Goal: Check status: Check status

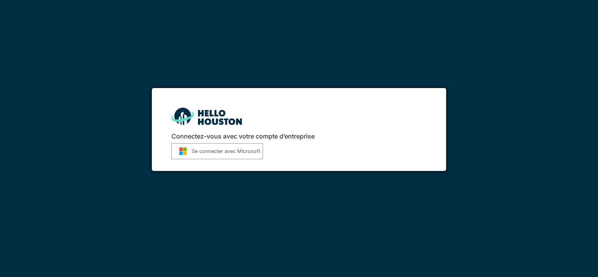
click at [211, 154] on font "Se connecter avec Microsoft" at bounding box center [226, 150] width 68 height 7
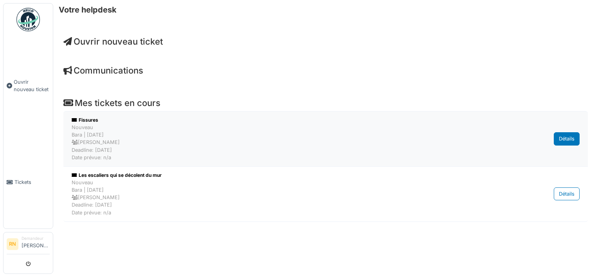
click at [565, 136] on div "Détails" at bounding box center [567, 138] width 26 height 13
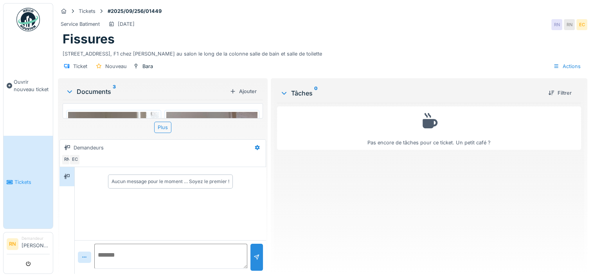
scroll to position [6, 0]
click at [86, 255] on icon at bounding box center [84, 257] width 6 height 5
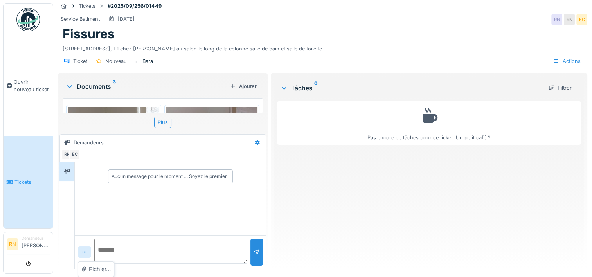
click at [84, 253] on icon at bounding box center [84, 252] width 6 height 5
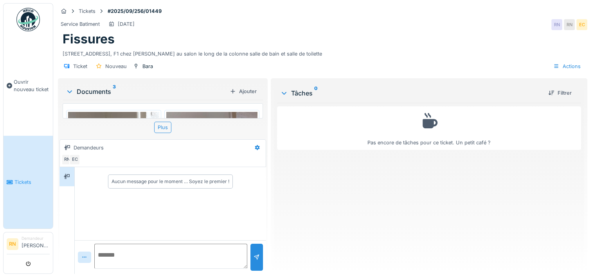
scroll to position [0, 0]
click at [126, 116] on img at bounding box center [113, 173] width 91 height 122
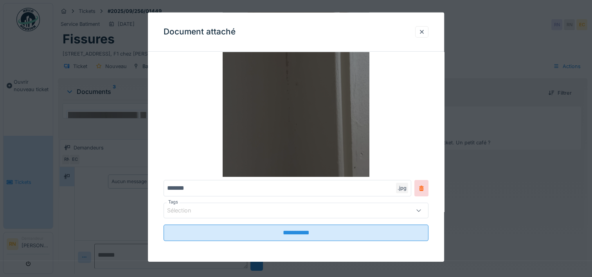
scroll to position [99, 0]
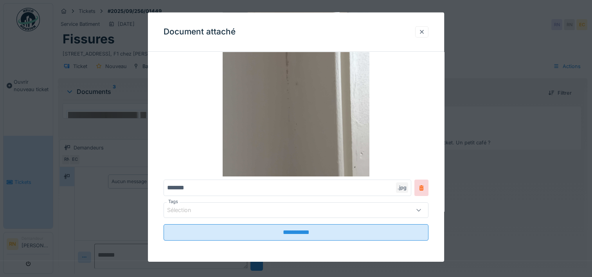
click at [425, 34] on div at bounding box center [422, 31] width 6 height 7
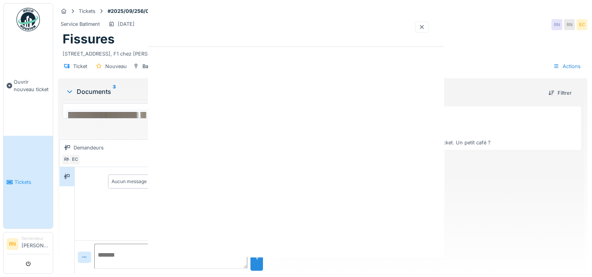
scroll to position [0, 0]
